Goal: Task Accomplishment & Management: Manage account settings

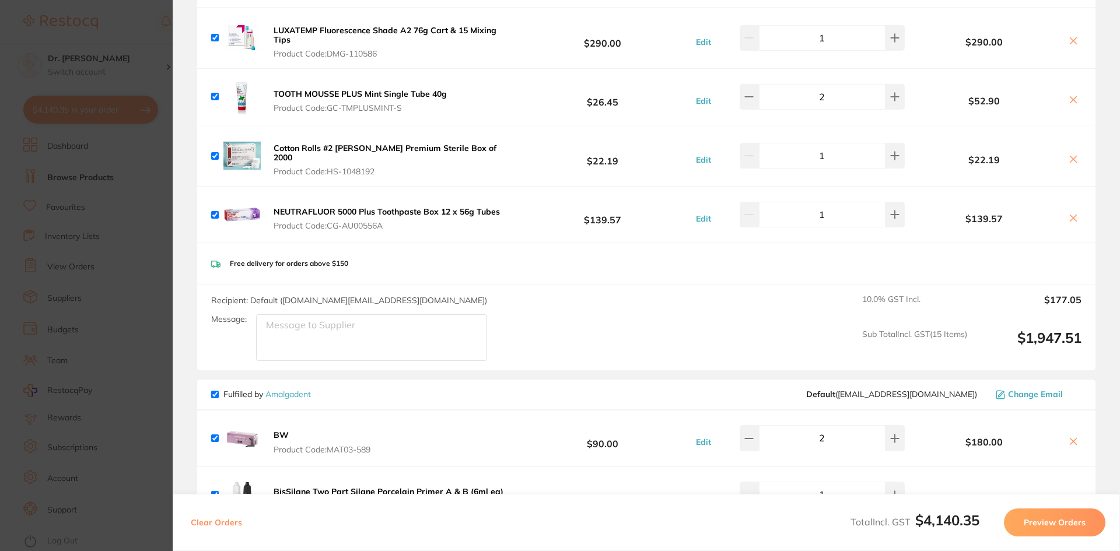
scroll to position [1490, 0]
click at [112, 59] on section "Update RRP Set your pre negotiated price for this item. Item Agreed RRP (excl. …" at bounding box center [560, 275] width 1120 height 551
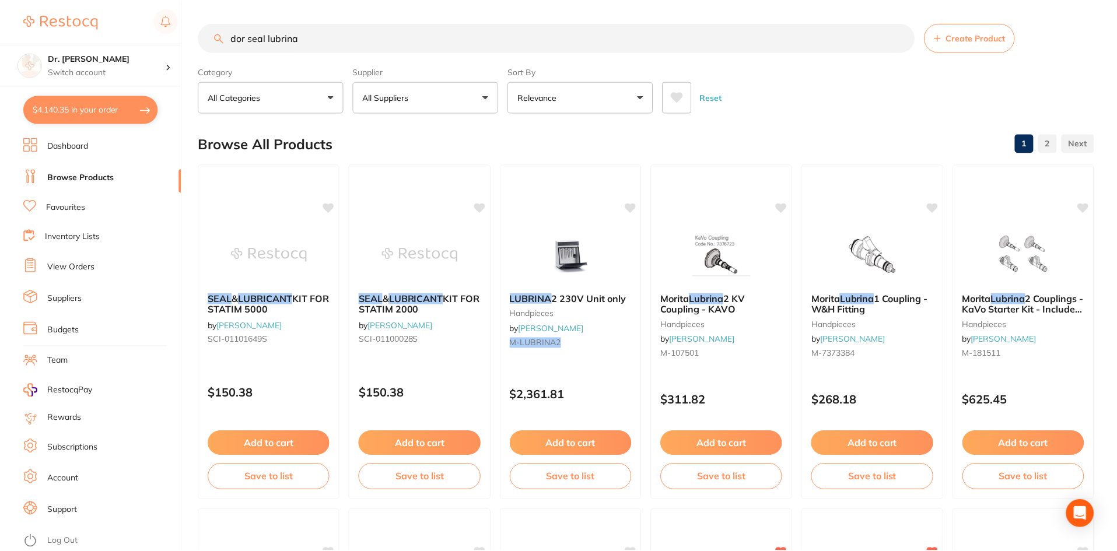
scroll to position [933, 0]
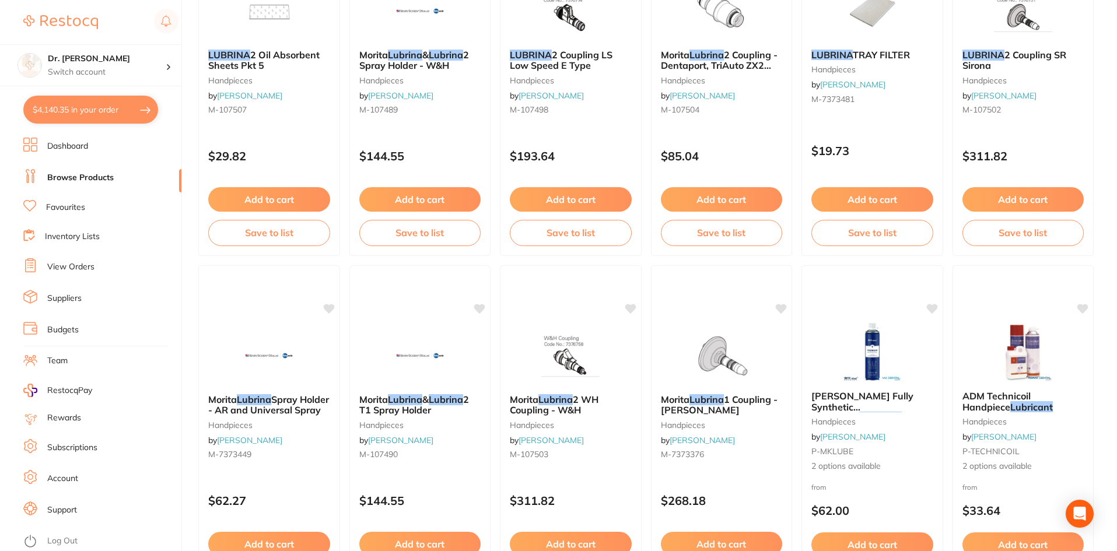
click at [62, 260] on li "View Orders" at bounding box center [102, 266] width 158 height 17
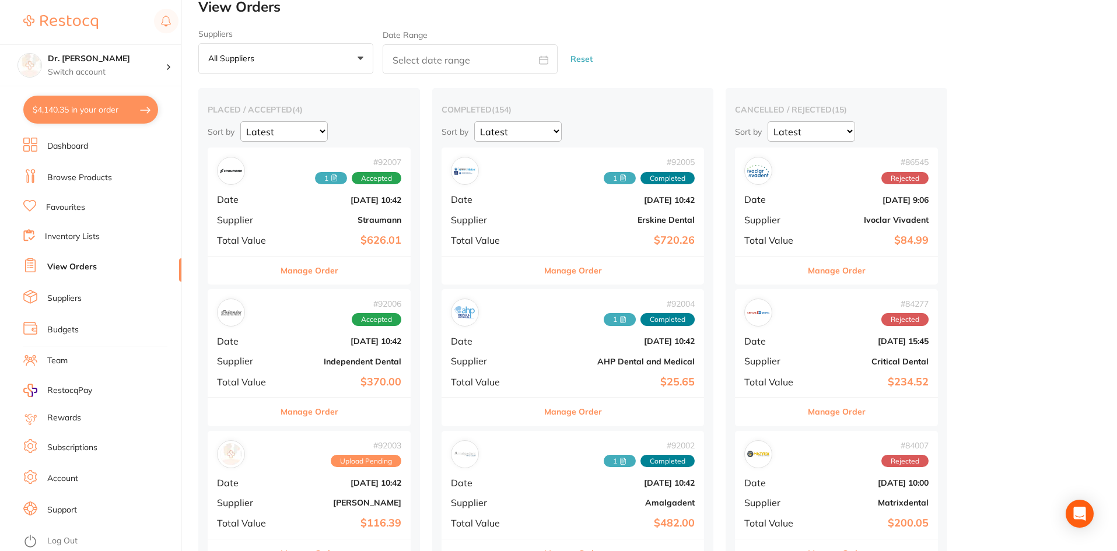
scroll to position [233, 0]
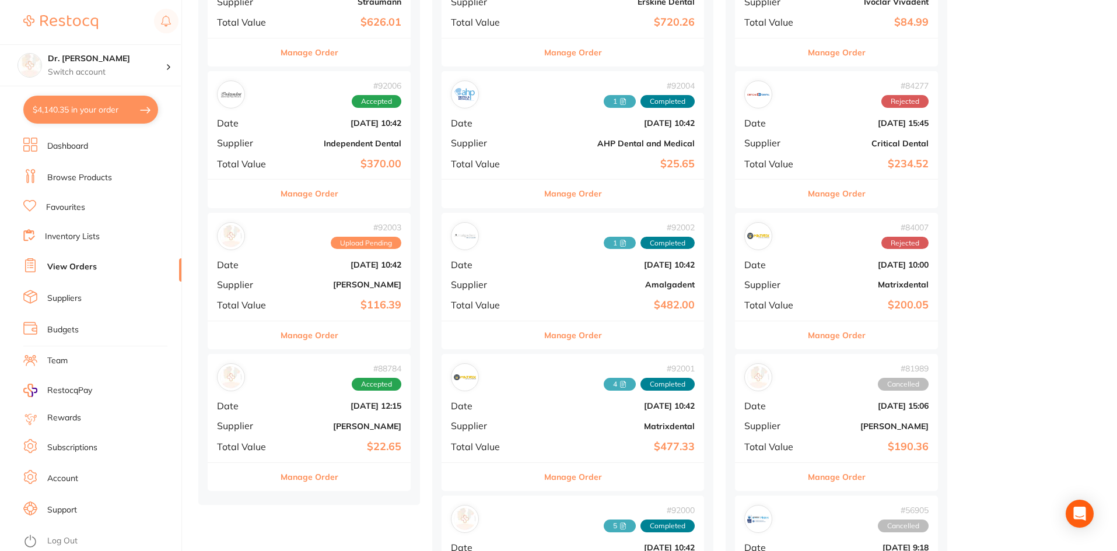
click at [292, 135] on div "# 92006 Accepted Date [DATE] 10:42 Supplier Independent Dental Total Value $370…" at bounding box center [309, 125] width 203 height 108
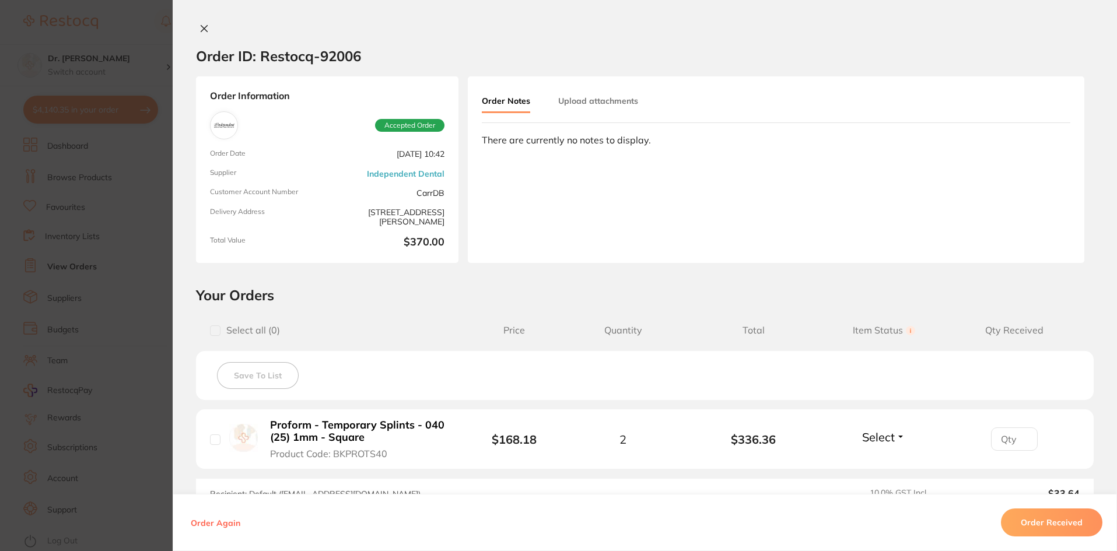
click at [1056, 520] on button "Order Received" at bounding box center [1051, 522] width 101 height 28
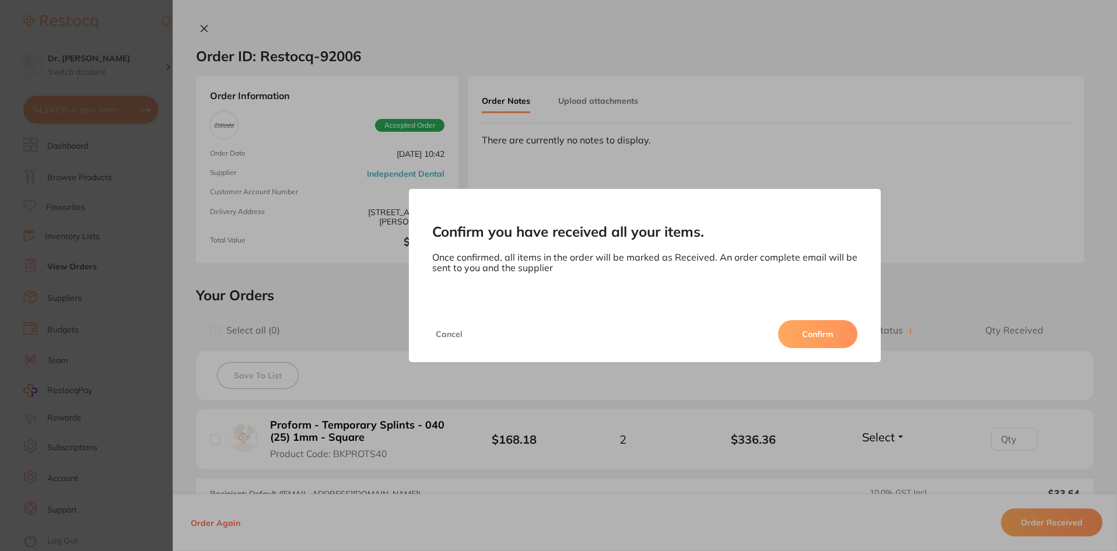
click at [809, 330] on button "Confirm" at bounding box center [817, 334] width 79 height 28
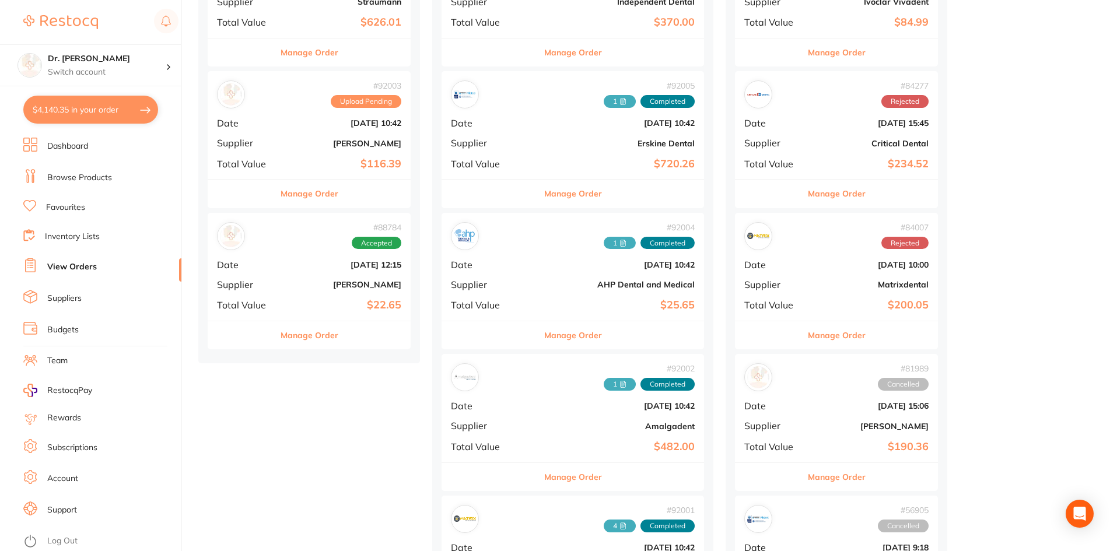
click at [292, 149] on div "# 92003 Upload Pending Date [DATE] 10:42 Supplier [PERSON_NAME] Total Value $11…" at bounding box center [309, 125] width 203 height 108
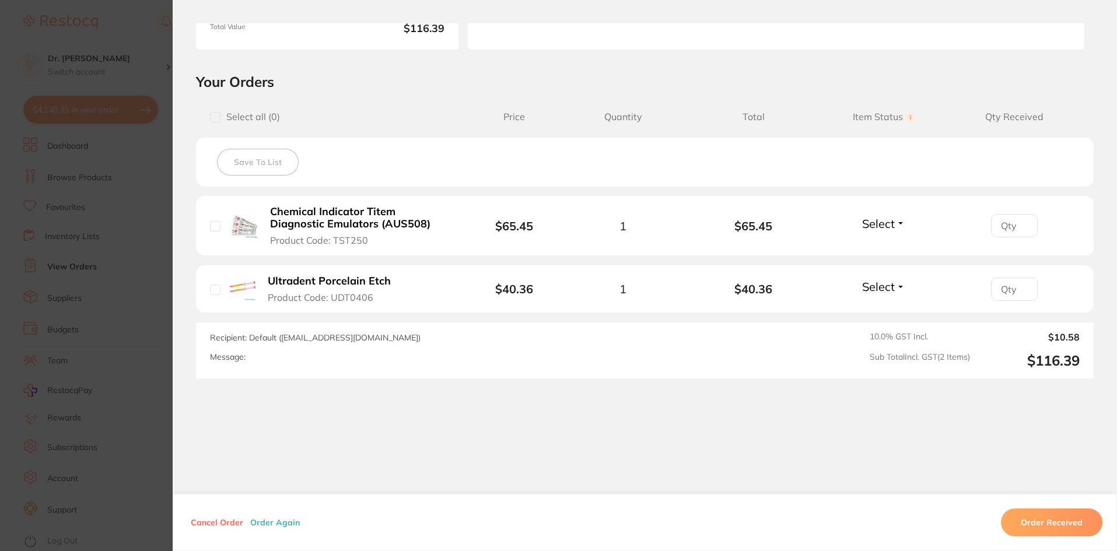
scroll to position [215, 0]
click at [210, 220] on input "checkbox" at bounding box center [215, 225] width 10 height 10
checkbox input "true"
click at [210, 292] on input "checkbox" at bounding box center [215, 288] width 10 height 10
checkbox input "true"
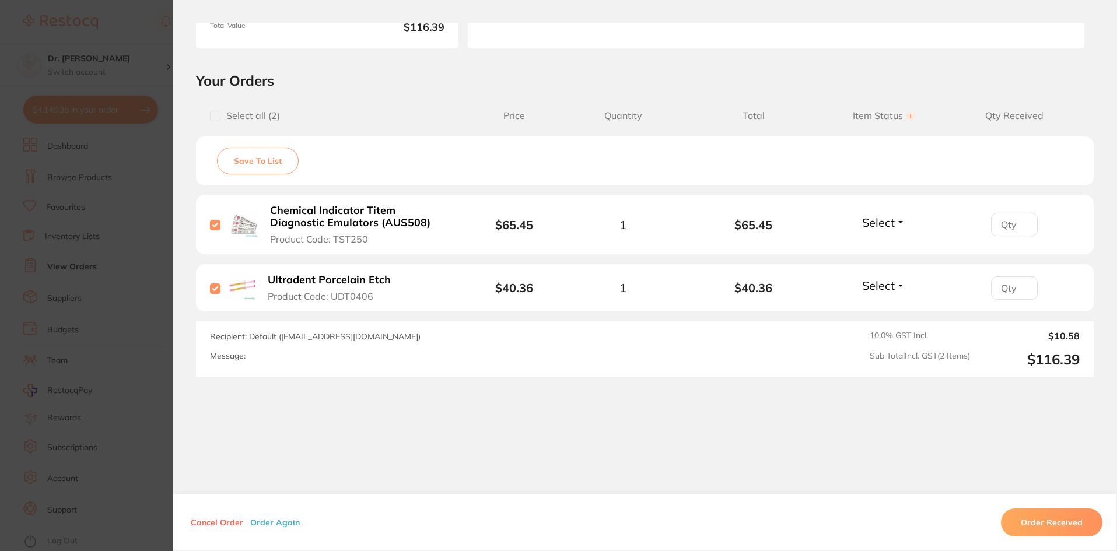
click at [138, 79] on section "Order ID: Restocq- 92003 Order Information Upload Pending Order Date [DATE] 10:…" at bounding box center [558, 275] width 1117 height 551
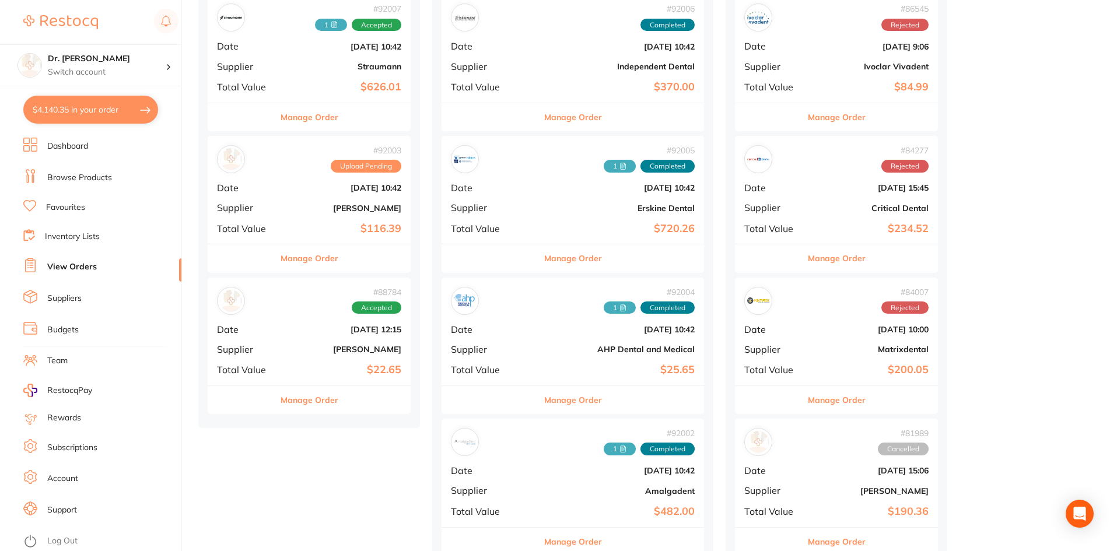
scroll to position [58, 0]
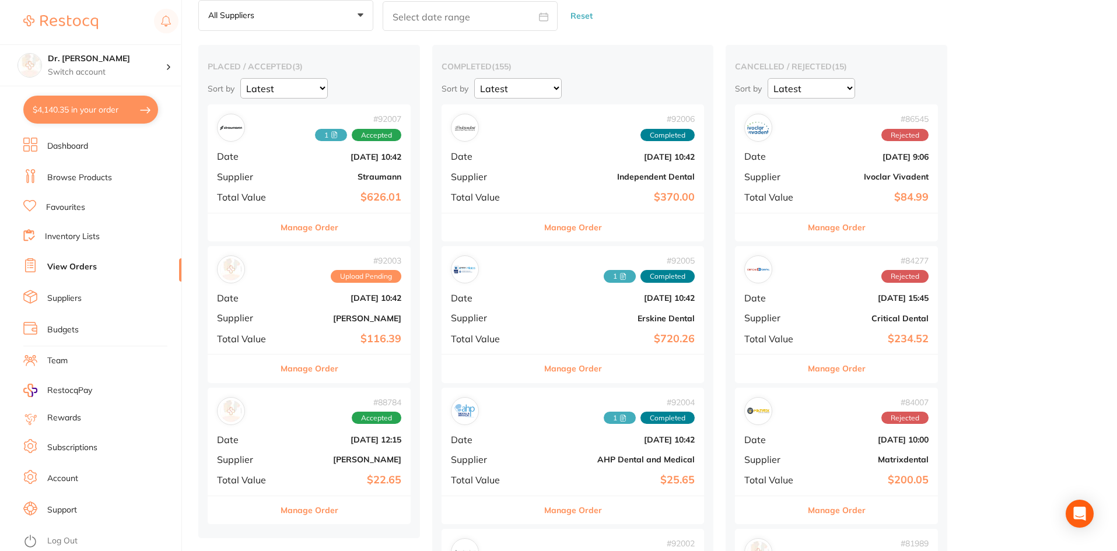
click at [317, 220] on button "Manage Order" at bounding box center [309, 227] width 58 height 28
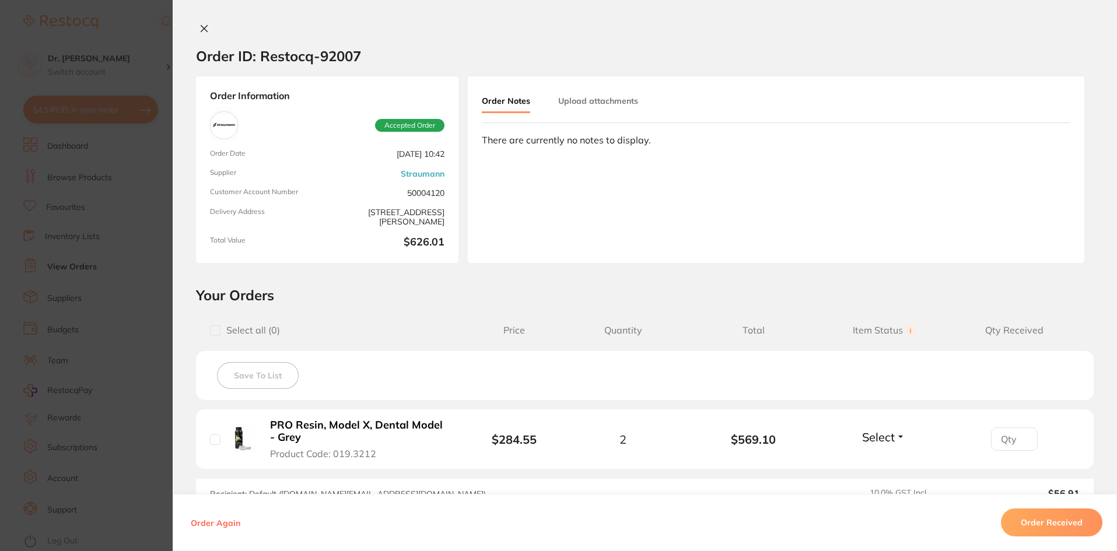
click at [1069, 528] on button "Order Received" at bounding box center [1051, 522] width 101 height 28
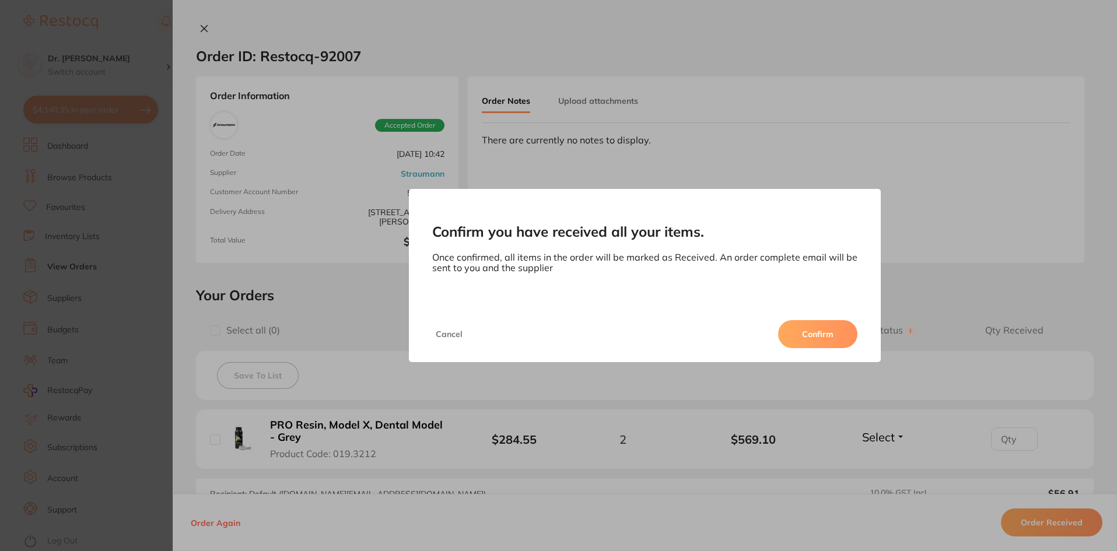
click at [791, 336] on button "Confirm" at bounding box center [817, 334] width 79 height 28
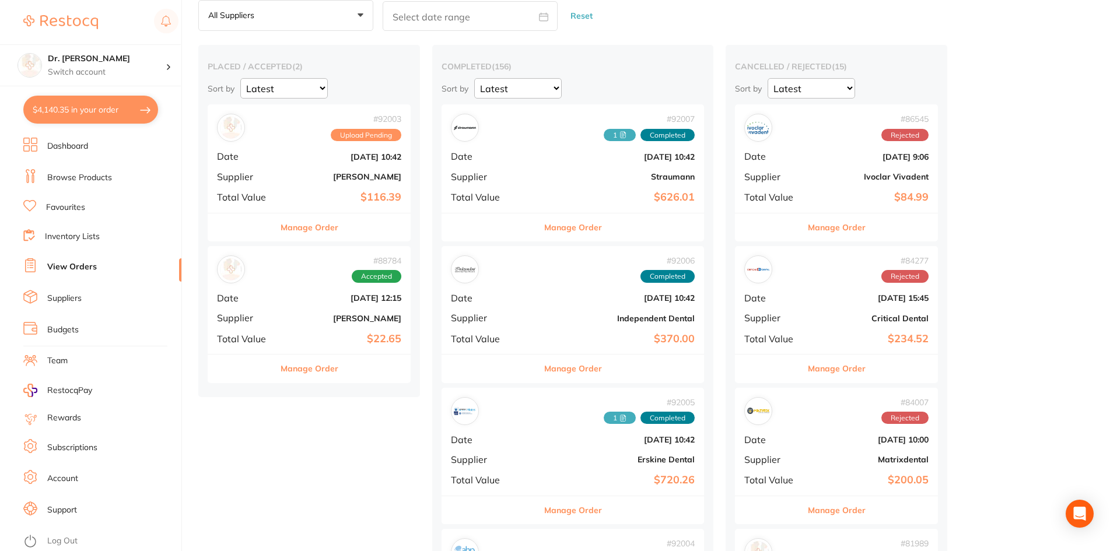
click at [68, 118] on button "$4,140.35 in your order" at bounding box center [90, 110] width 135 height 28
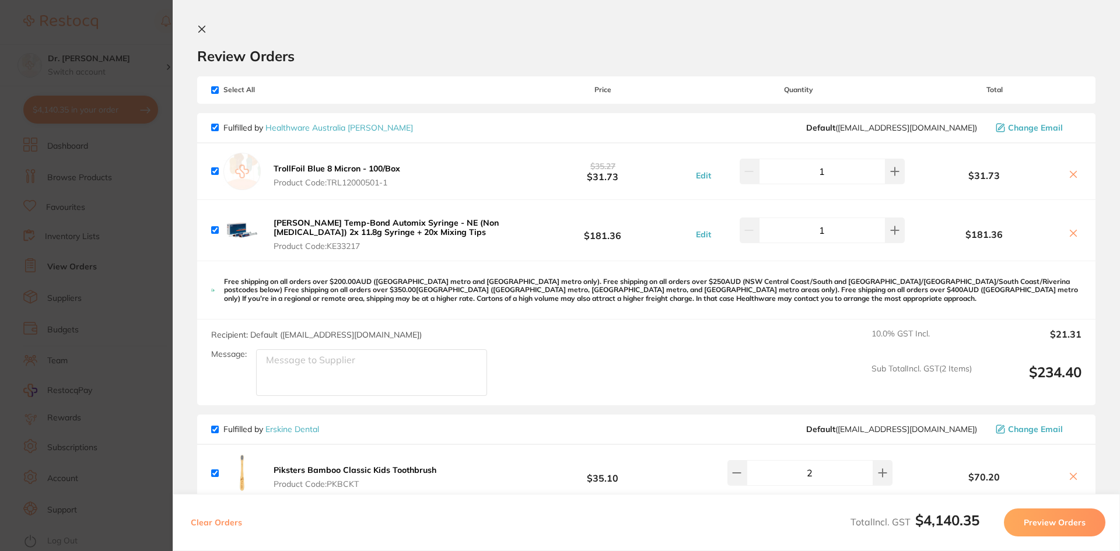
click at [1068, 233] on icon at bounding box center [1072, 233] width 9 height 9
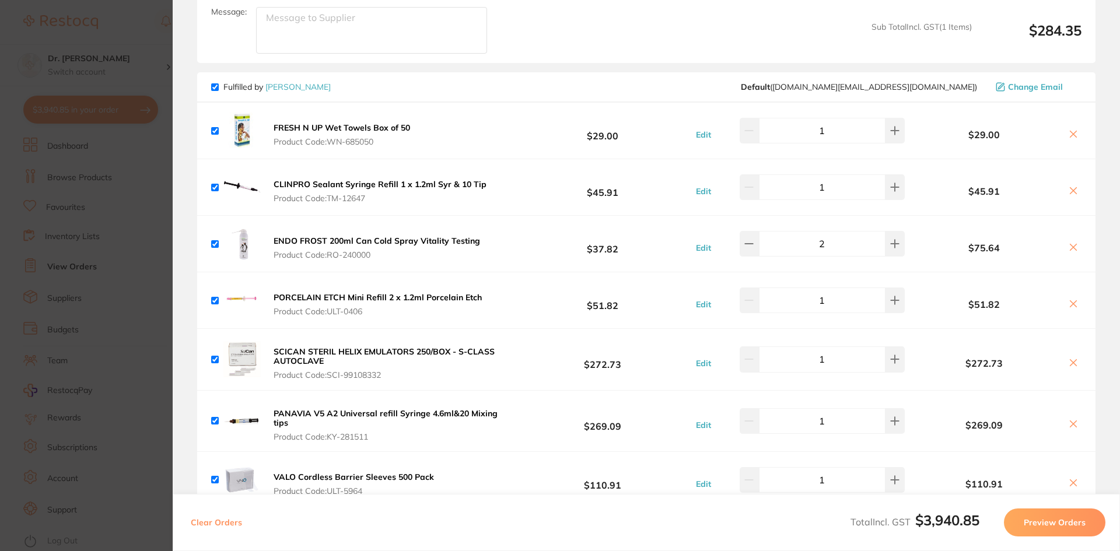
scroll to position [700, 0]
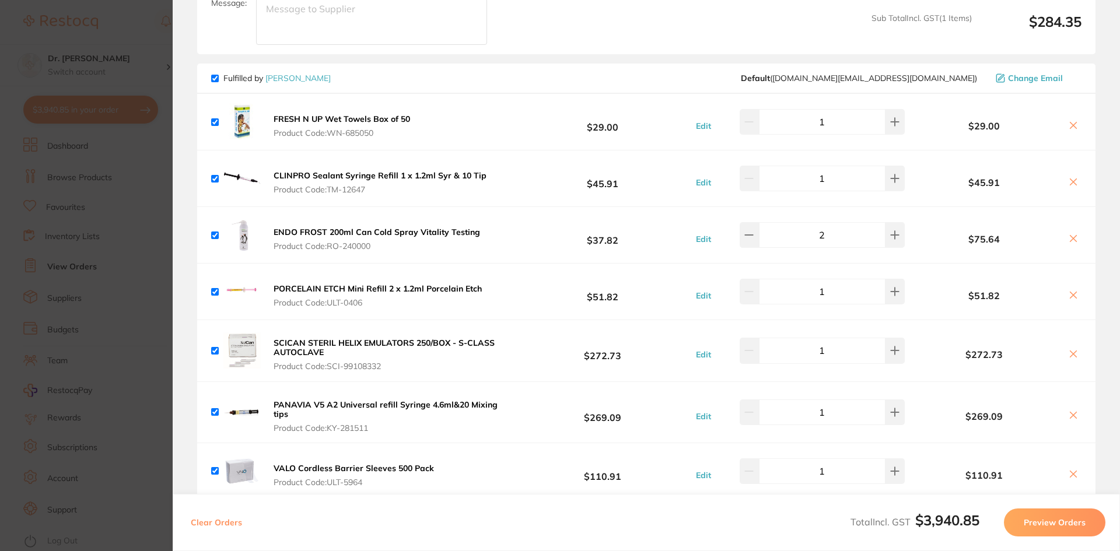
click at [1072, 235] on icon at bounding box center [1072, 238] width 9 height 9
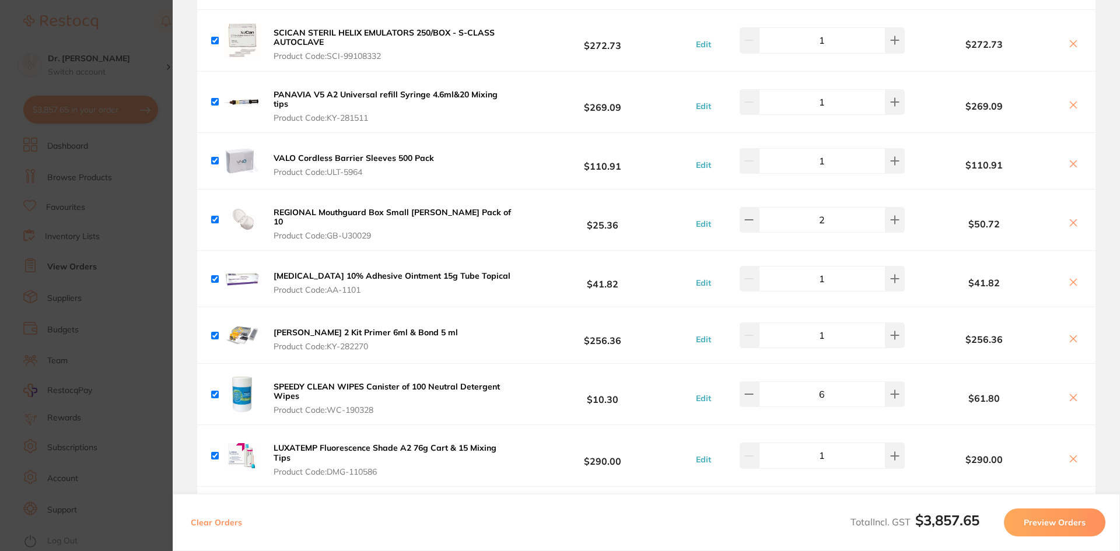
scroll to position [991, 0]
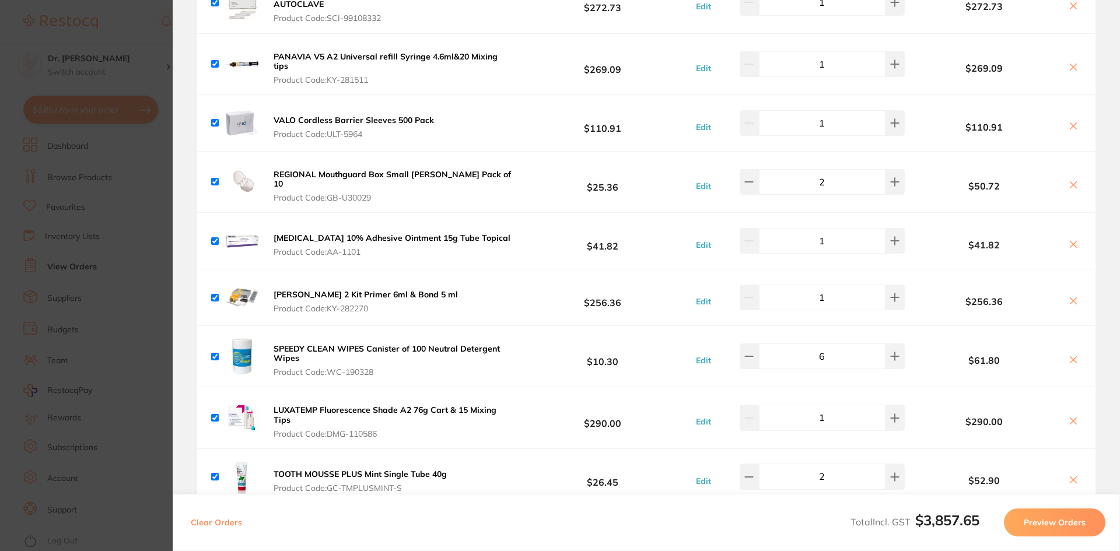
click at [1071, 418] on icon at bounding box center [1073, 421] width 6 height 6
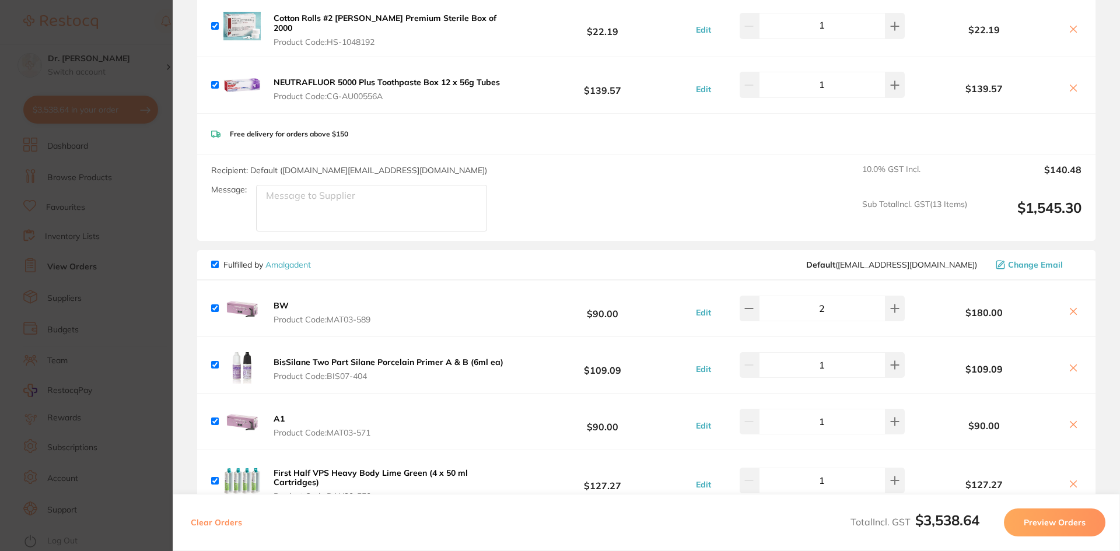
scroll to position [1458, 0]
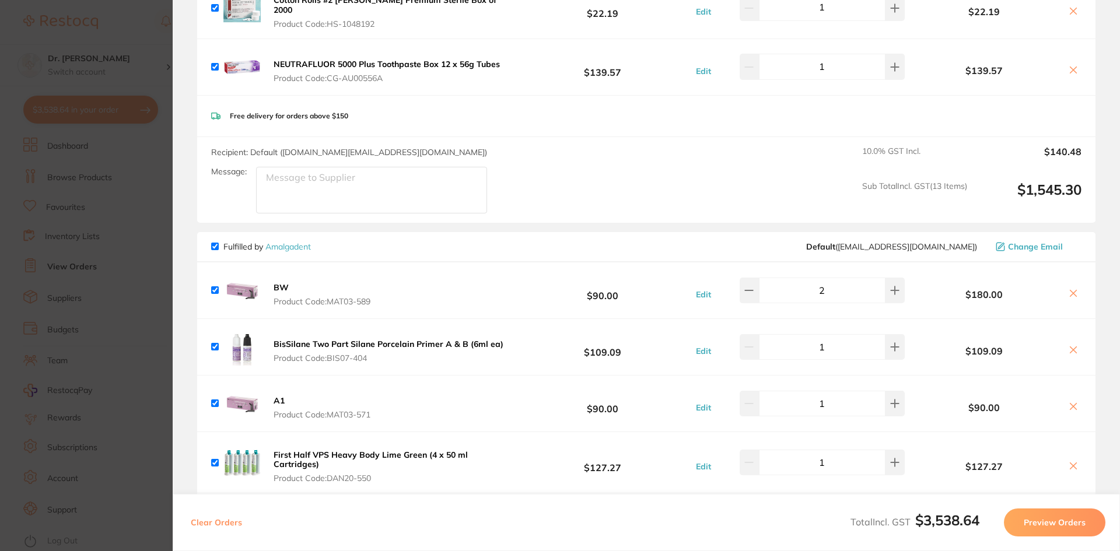
click at [1072, 345] on icon at bounding box center [1072, 349] width 9 height 9
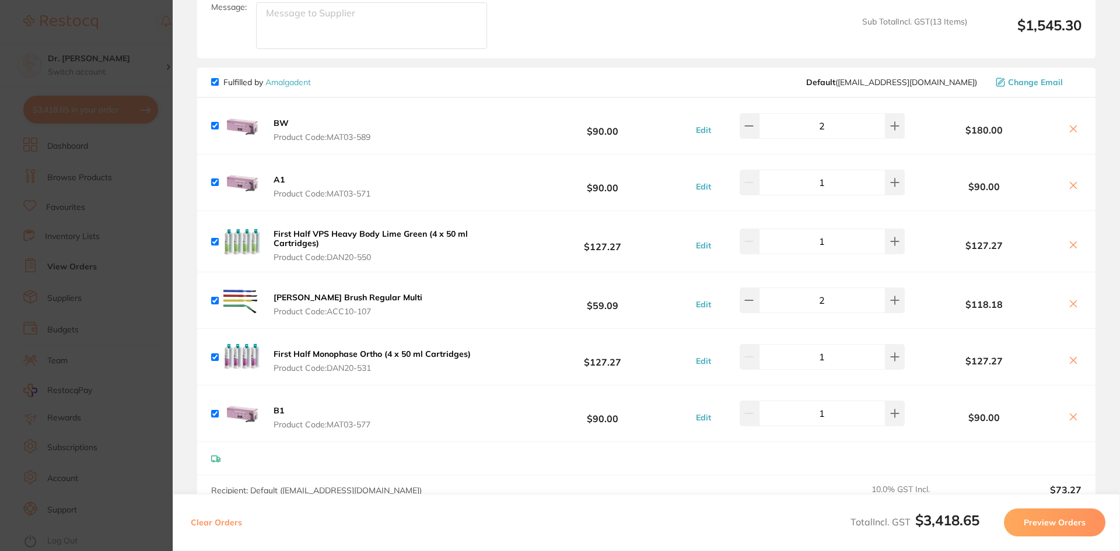
scroll to position [1633, 0]
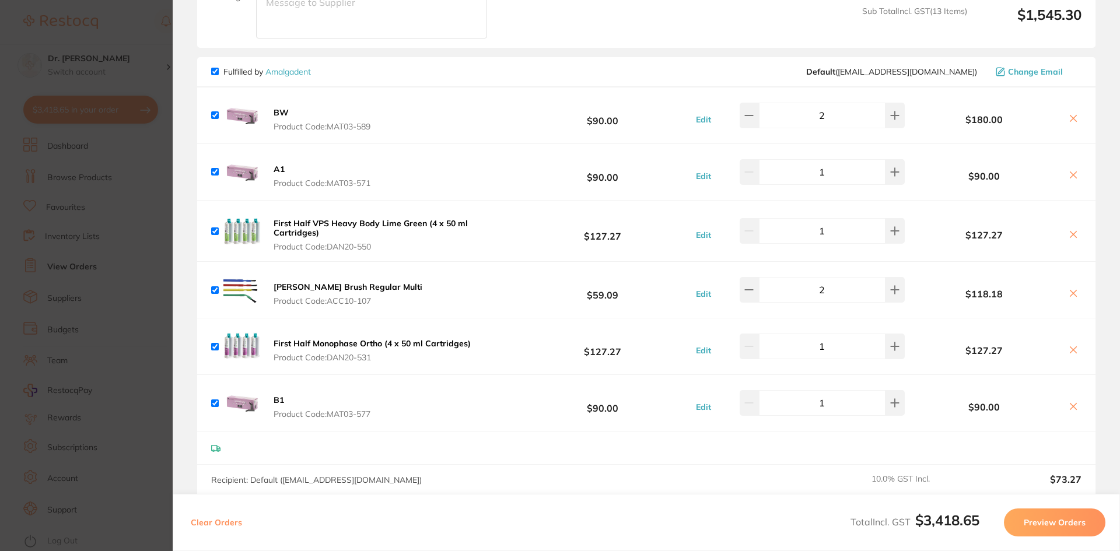
click at [1072, 230] on icon at bounding box center [1072, 234] width 9 height 9
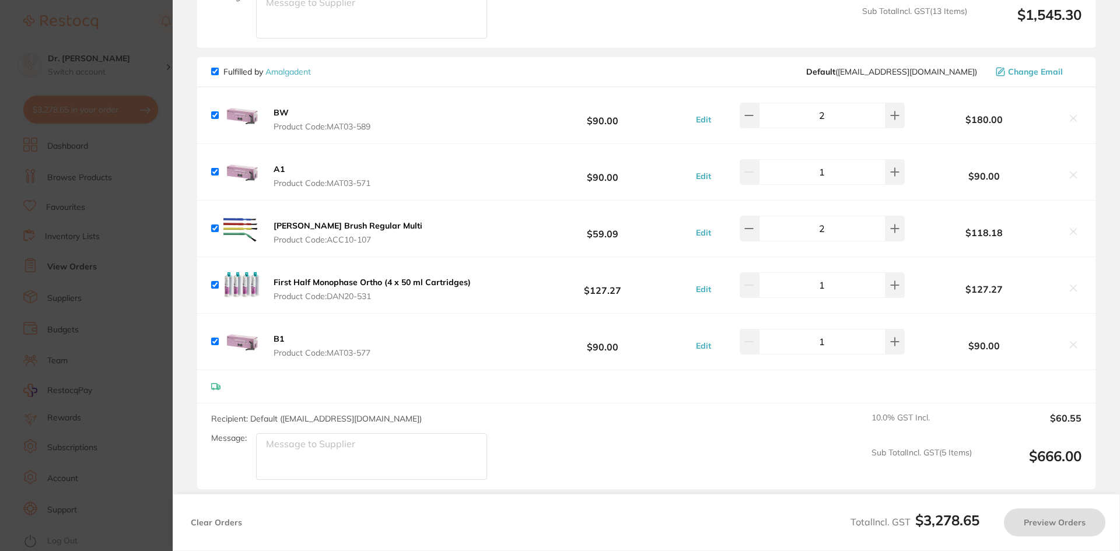
checkbox input "true"
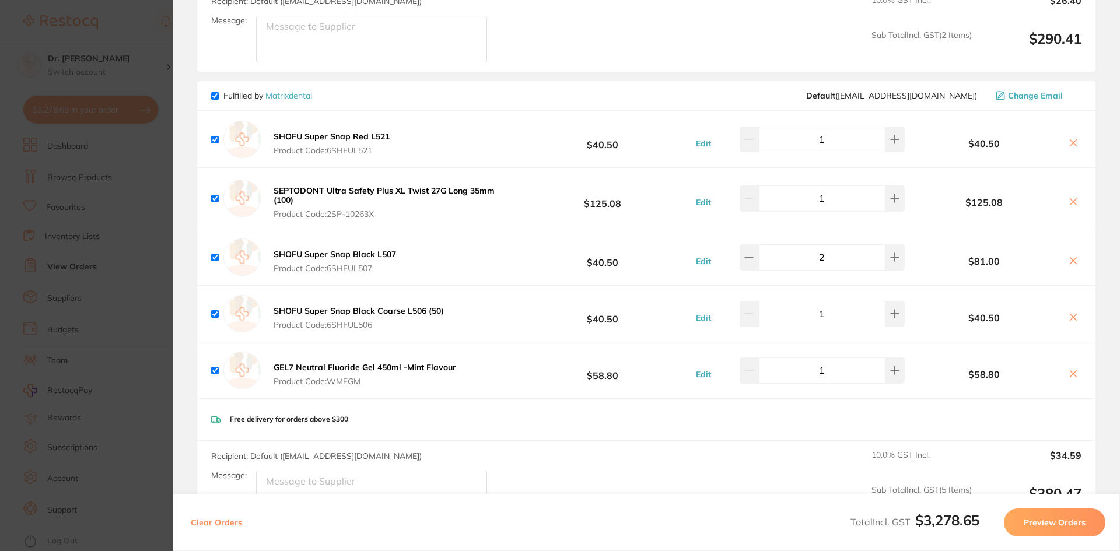
scroll to position [2332, 0]
click at [1072, 517] on button "Preview Orders" at bounding box center [1054, 522] width 101 height 28
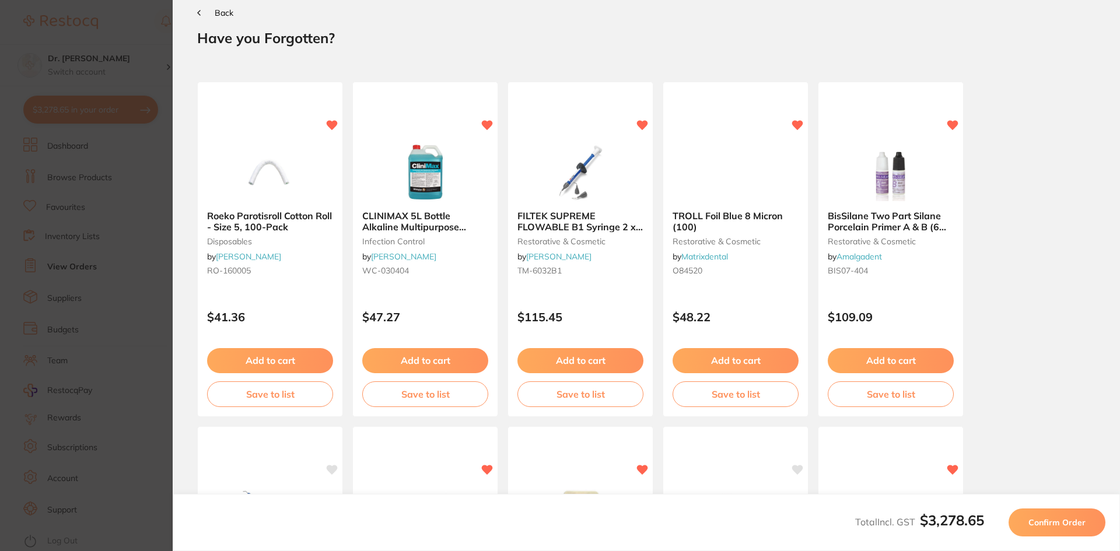
scroll to position [0, 0]
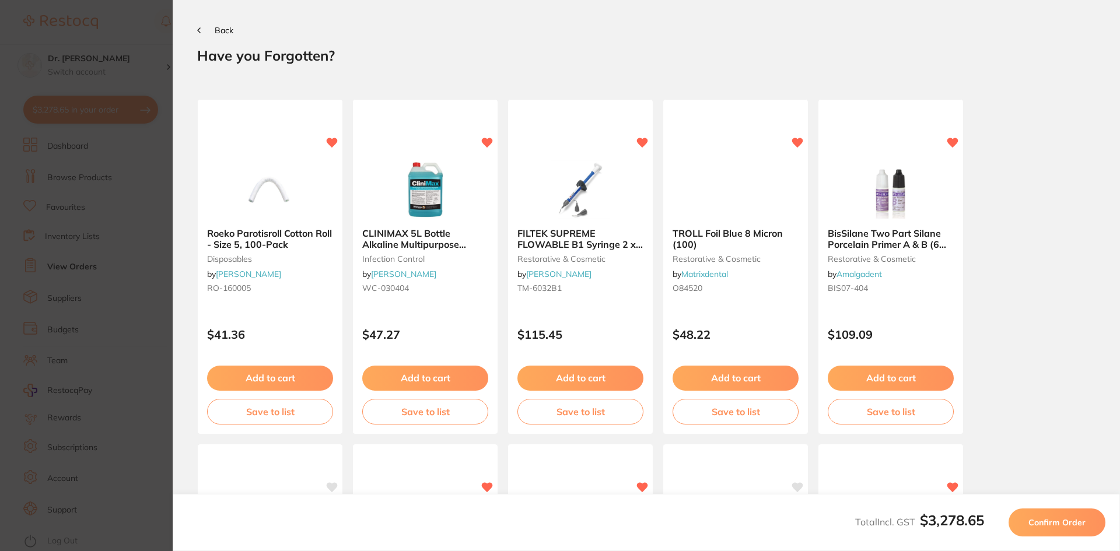
click at [1048, 519] on span "Confirm Order" at bounding box center [1056, 522] width 57 height 10
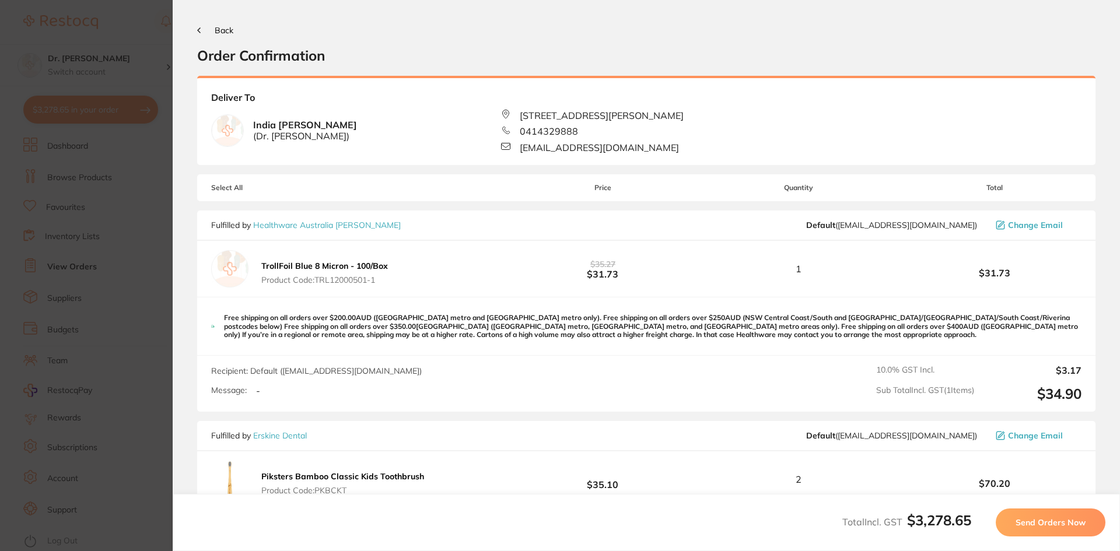
click at [1046, 520] on span "Send Orders Now" at bounding box center [1050, 522] width 70 height 10
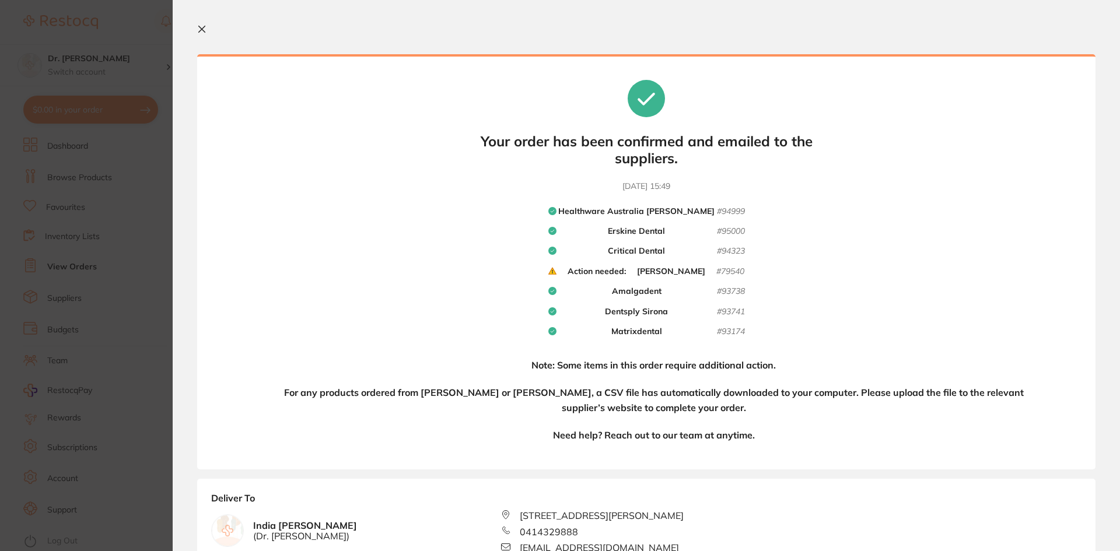
click at [200, 30] on icon at bounding box center [201, 28] width 9 height 9
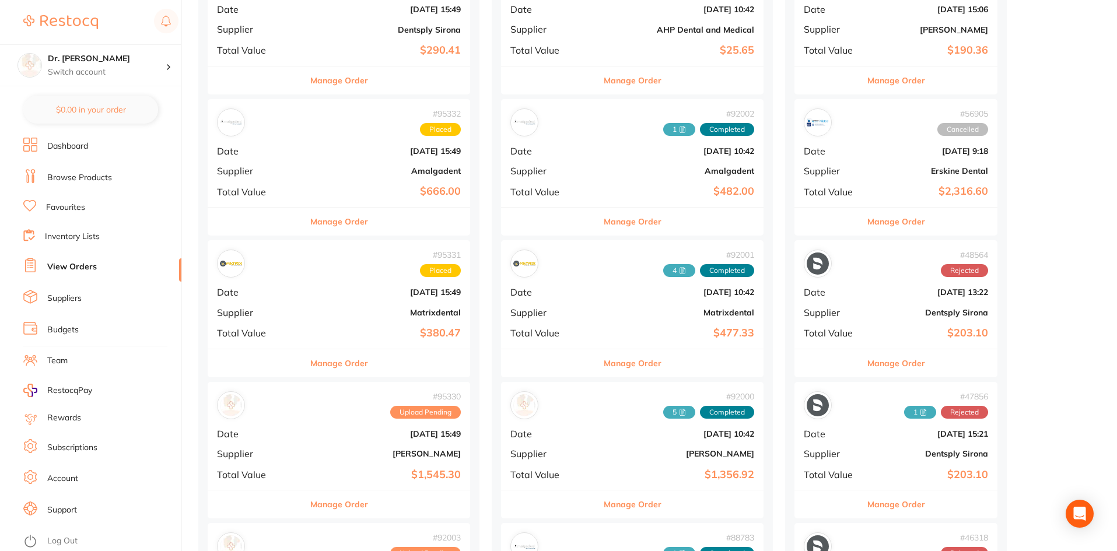
scroll to position [758, 0]
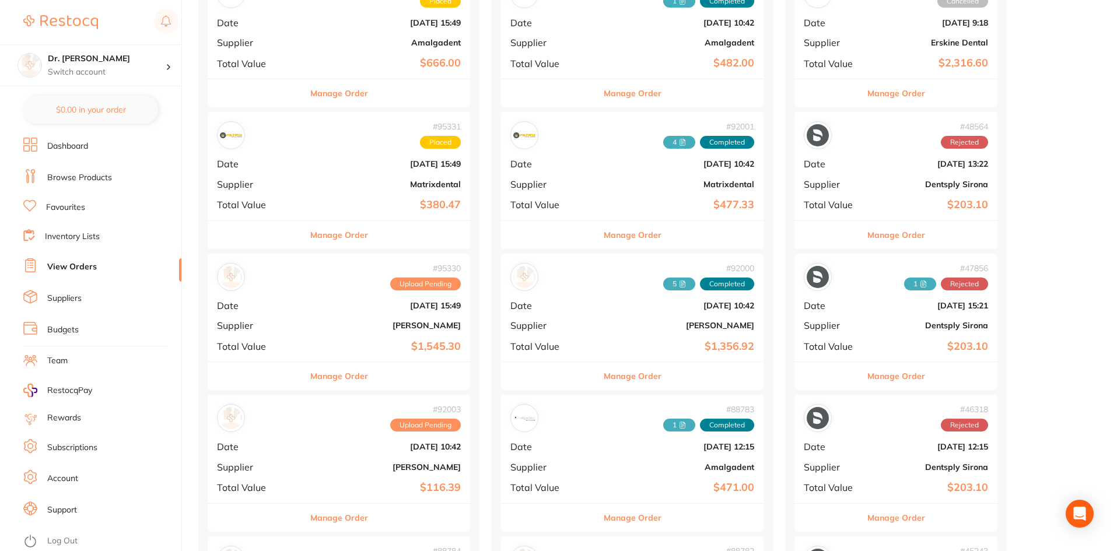
click at [298, 279] on div "# 95330 Upload Pending" at bounding box center [339, 277] width 244 height 28
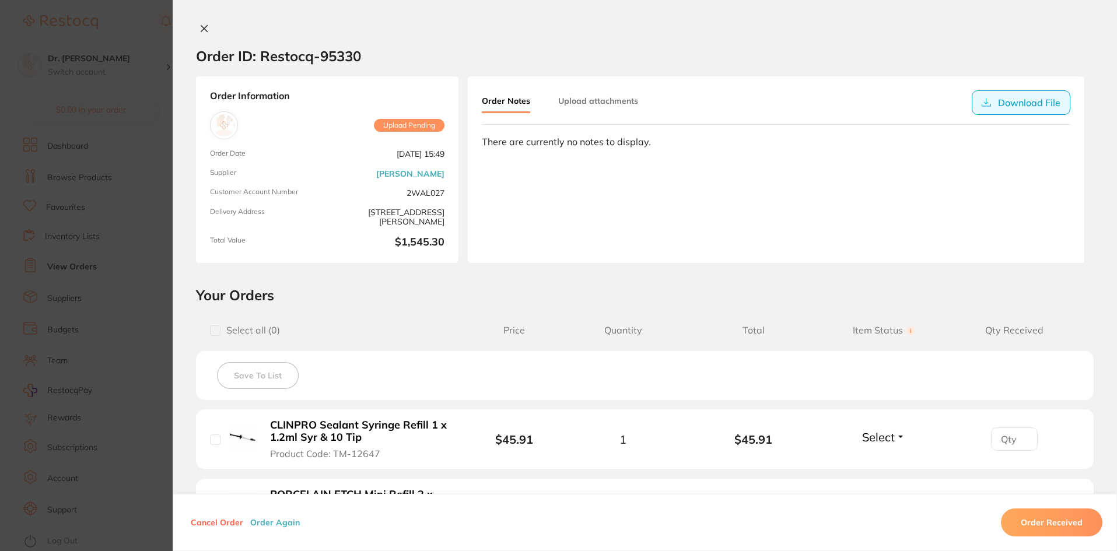
click at [1054, 113] on button "Download File" at bounding box center [1020, 102] width 99 height 24
click at [417, 127] on span "Upload Pending" at bounding box center [409, 125] width 71 height 13
click at [234, 6] on div "Order ID: Restocq- 95330 Order Information Upload Pending Order Date [DATE] 15:…" at bounding box center [645, 275] width 944 height 551
click at [404, 126] on span "Upload Pending" at bounding box center [409, 125] width 71 height 13
click at [145, 143] on section "Order ID: Restocq- 95330 Order Information Upload Pending Order Date [DATE] 15:…" at bounding box center [558, 275] width 1117 height 551
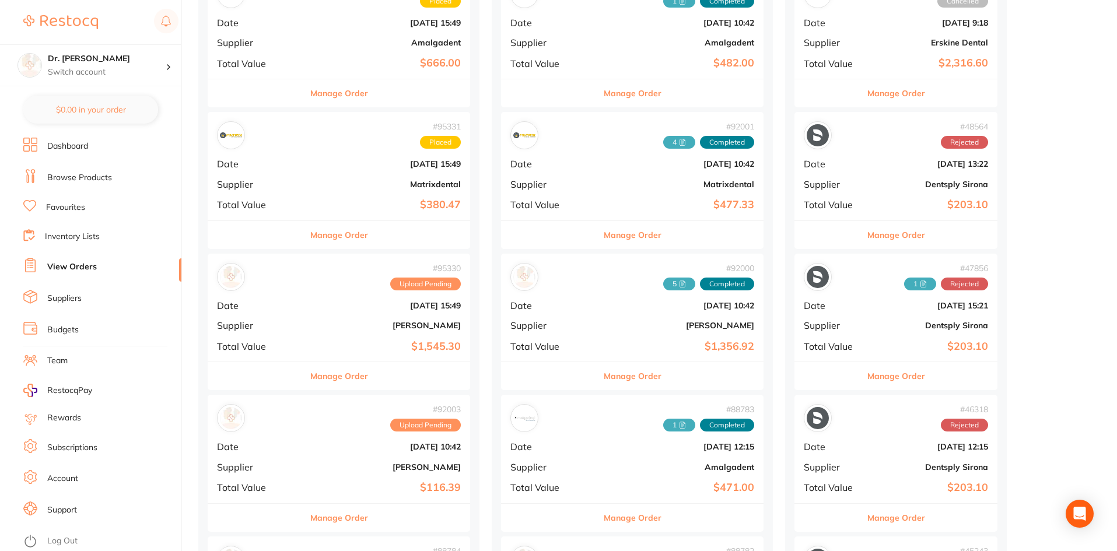
click at [54, 295] on link "Suppliers" at bounding box center [64, 299] width 34 height 12
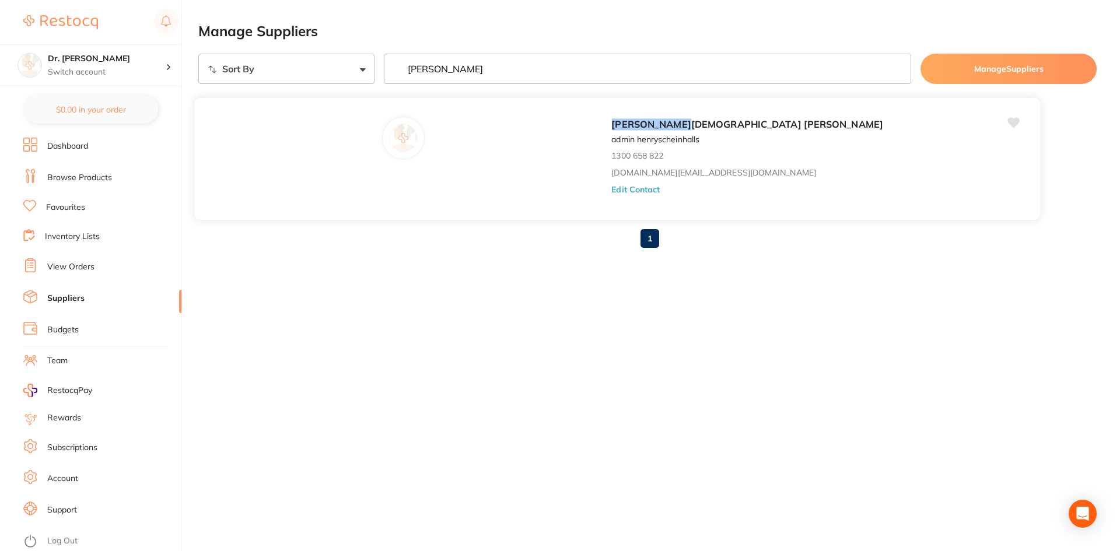
type input "[PERSON_NAME]"
drag, startPoint x: 483, startPoint y: 177, endPoint x: 329, endPoint y: 172, distance: 154.0
click at [329, 172] on div "[PERSON_NAME] admin henryscheinhalls 1300 658 822 [DOMAIN_NAME][EMAIL_ADDRESS][…" at bounding box center [617, 158] width 846 height 123
copy link "[DOMAIN_NAME][EMAIL_ADDRESS][DOMAIN_NAME]"
click at [340, 189] on div "[PERSON_NAME] admin henryscheinhalls 1300 658 822 [DOMAIN_NAME][EMAIL_ADDRESS][…" at bounding box center [617, 158] width 846 height 123
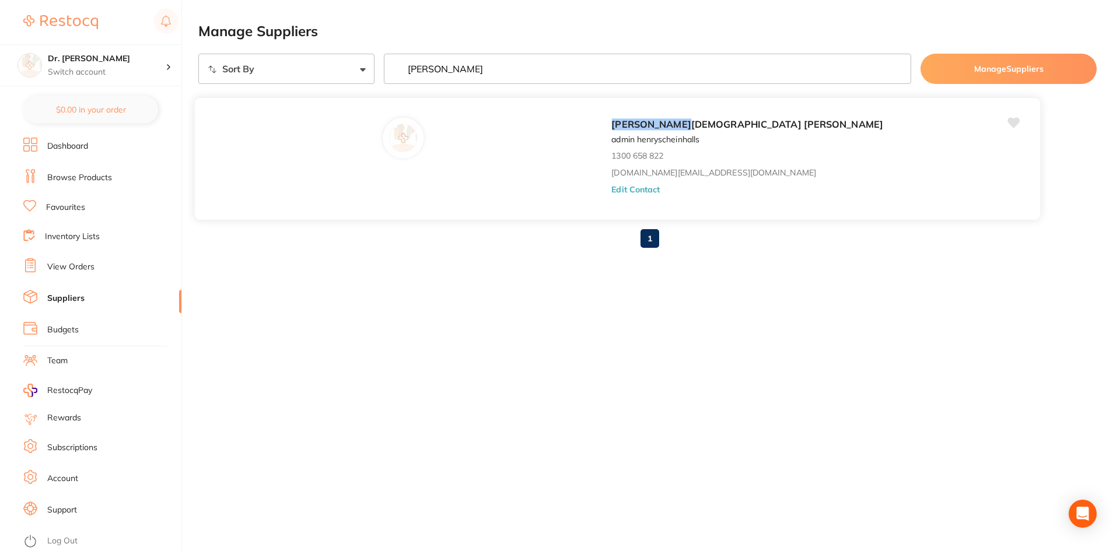
click at [611, 191] on button "Edit Contact" at bounding box center [635, 188] width 48 height 9
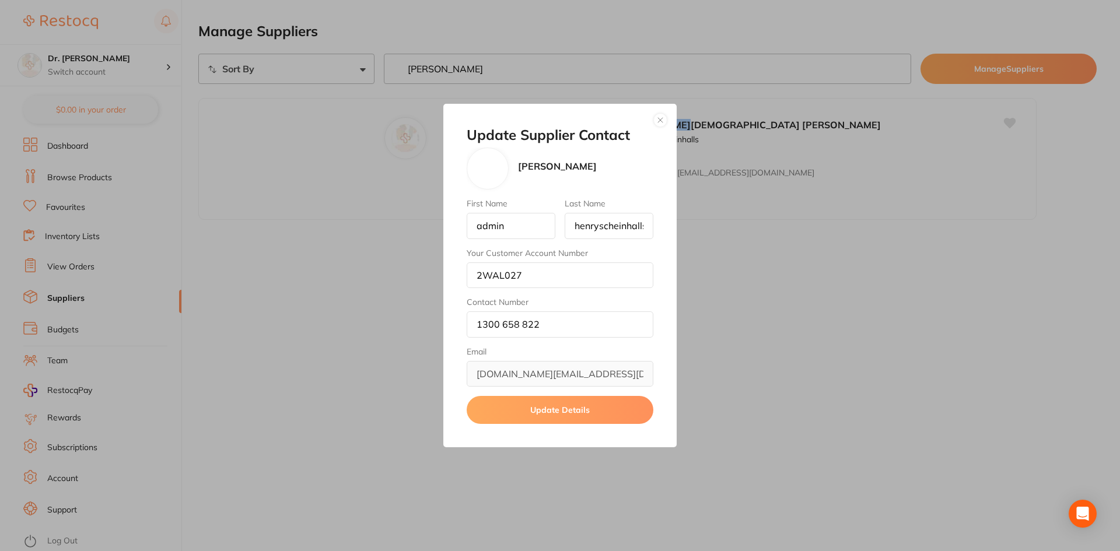
click at [655, 118] on button "button" at bounding box center [660, 120] width 14 height 14
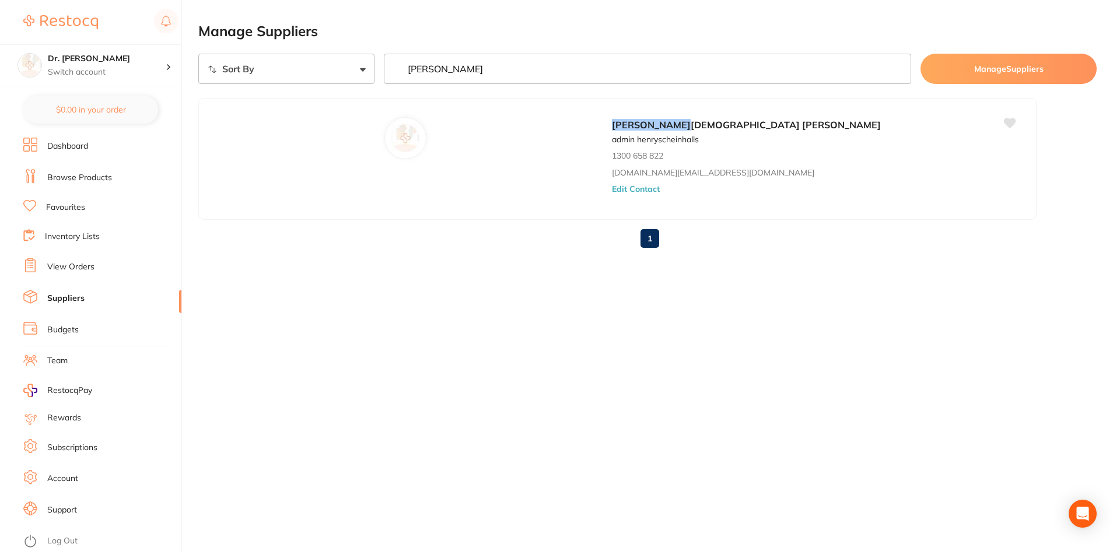
click at [76, 270] on link "View Orders" at bounding box center [70, 267] width 47 height 12
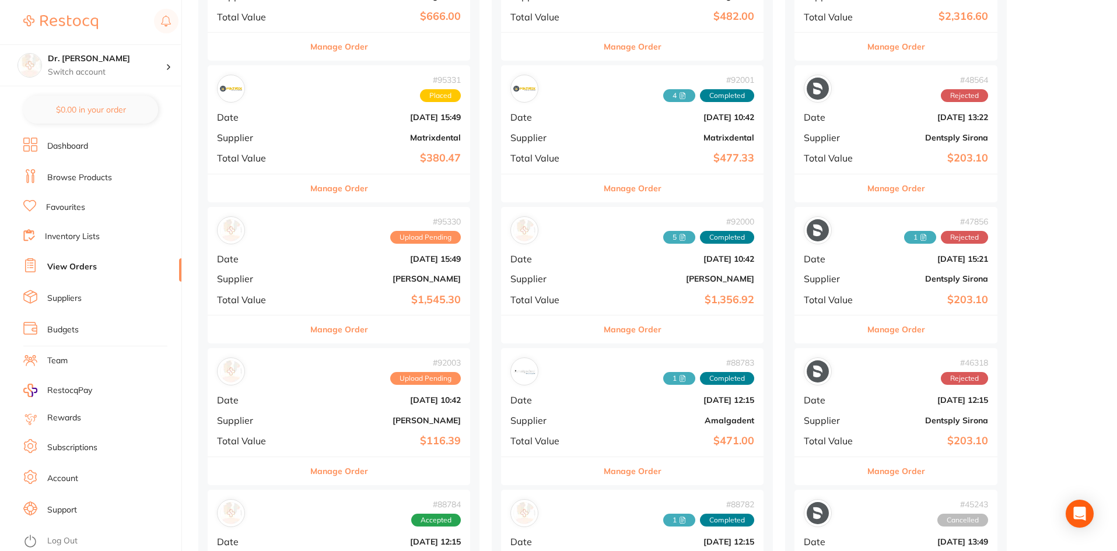
scroll to position [816, 0]
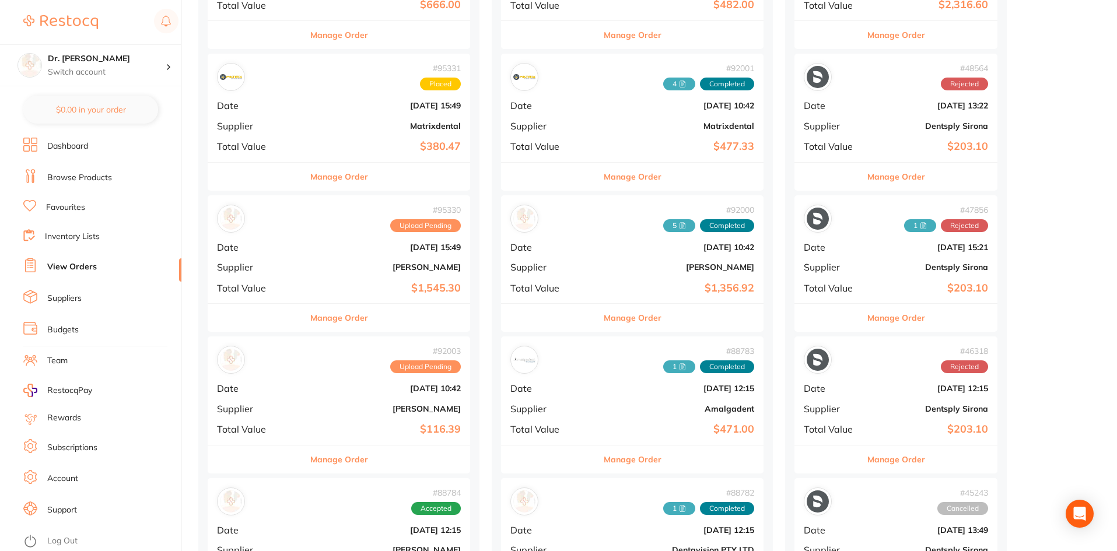
drag, startPoint x: 367, startPoint y: 236, endPoint x: 322, endPoint y: 239, distance: 44.4
click at [322, 238] on div "# 95330 Upload Pending Date [DATE] 15:49 Supplier [PERSON_NAME] Total Value $1,…" at bounding box center [339, 249] width 262 height 108
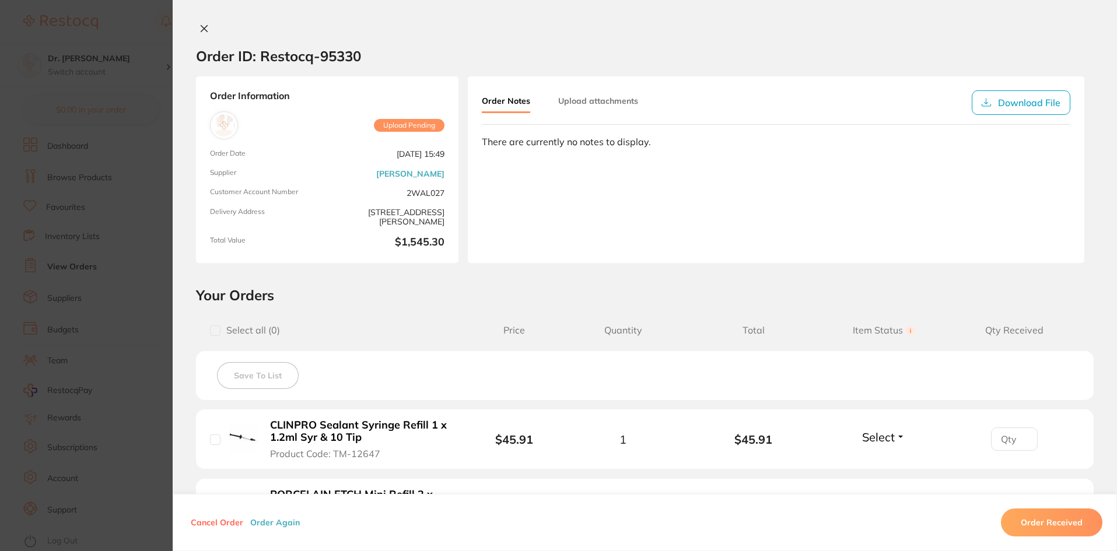
click at [202, 33] on icon at bounding box center [203, 28] width 9 height 9
